Goal: Task Accomplishment & Management: Complete application form

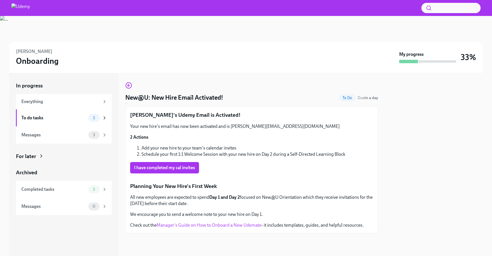
scroll to position [123, 0]
click at [205, 178] on button "Zoom image" at bounding box center [252, 178] width 183 height 0
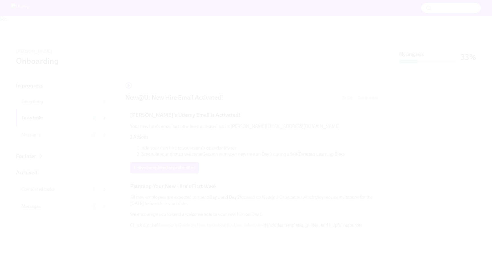
click at [205, 138] on button "Unzoom image" at bounding box center [246, 128] width 492 height 256
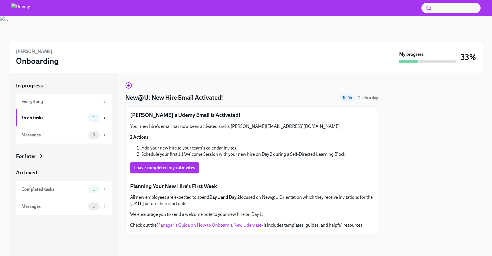
click at [448, 147] on div at bounding box center [434, 164] width 98 height 183
click at [72, 115] on div "To do tasks 1" at bounding box center [64, 118] width 86 height 8
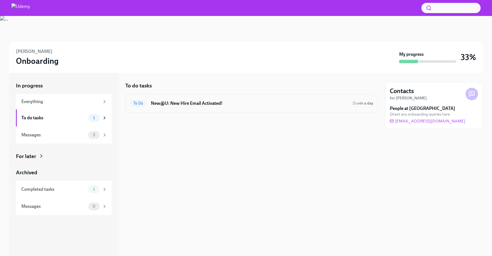
click at [244, 105] on h6 "New@U: New Hire Email Activated!" at bounding box center [249, 103] width 197 height 6
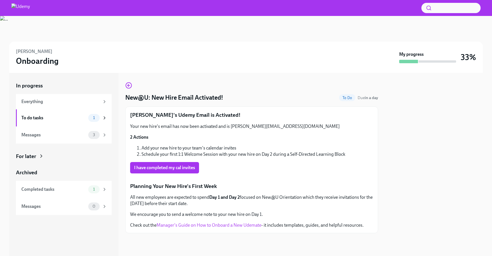
click at [347, 98] on span "To Do" at bounding box center [347, 98] width 16 height 4
click at [171, 169] on span "I have completed my cal invites" at bounding box center [164, 168] width 61 height 6
